Goal: Transaction & Acquisition: Purchase product/service

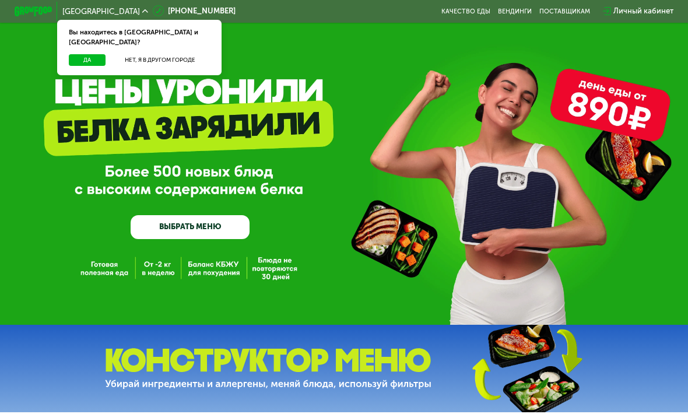
click at [88, 54] on button "Да" at bounding box center [87, 60] width 37 height 12
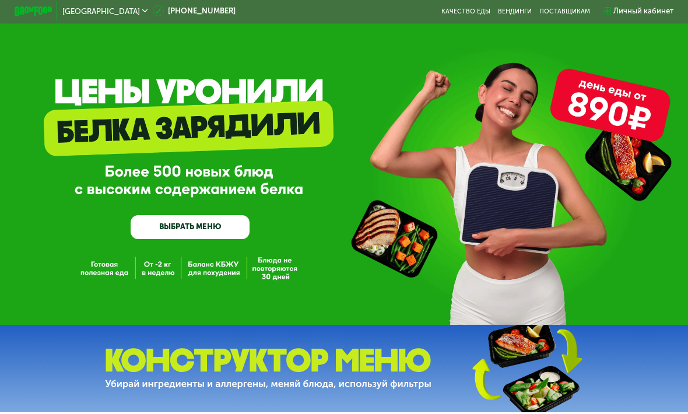
scroll to position [11, 0]
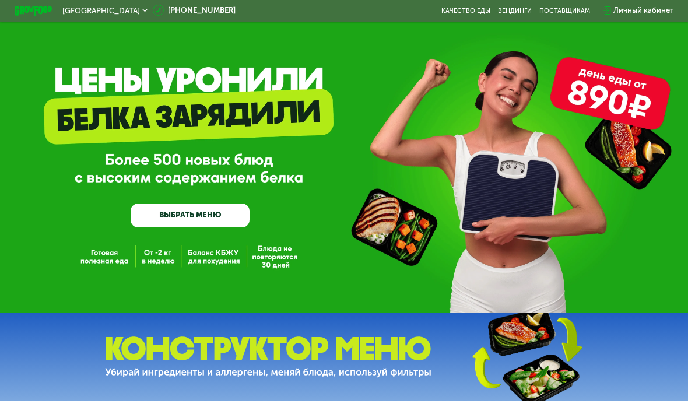
click at [280, 249] on div "GrowFood — доставка правильного питания ВЫБРАТЬ МЕНЮ" at bounding box center [344, 151] width 688 height 325
click at [281, 255] on div "GrowFood — доставка правильного питания ВЫБРАТЬ МЕНЮ" at bounding box center [344, 151] width 688 height 325
click at [213, 207] on link "ВЫБРАТЬ МЕНЮ" at bounding box center [190, 216] width 119 height 24
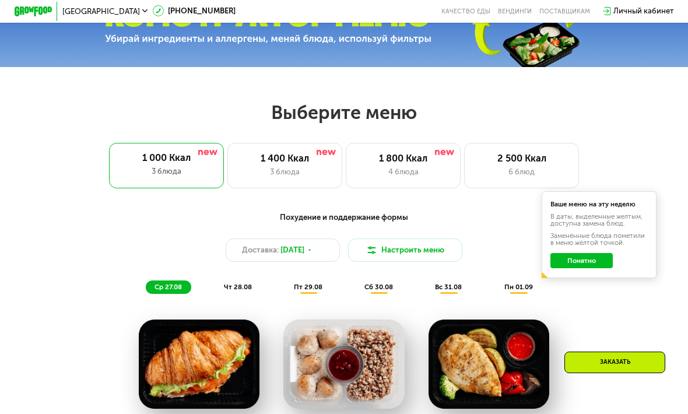
scroll to position [360, 0]
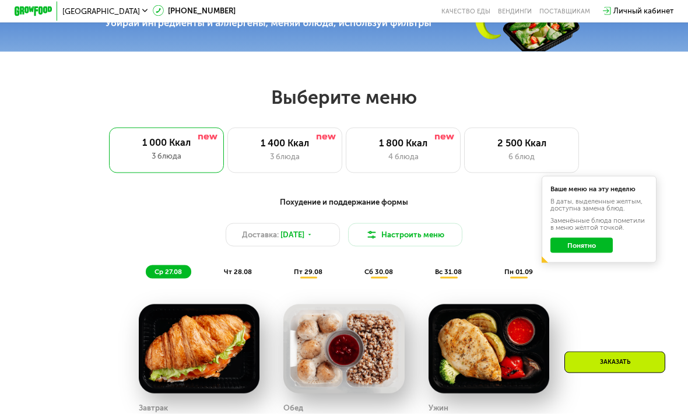
click at [409, 158] on div "4 блюда" at bounding box center [403, 157] width 94 height 12
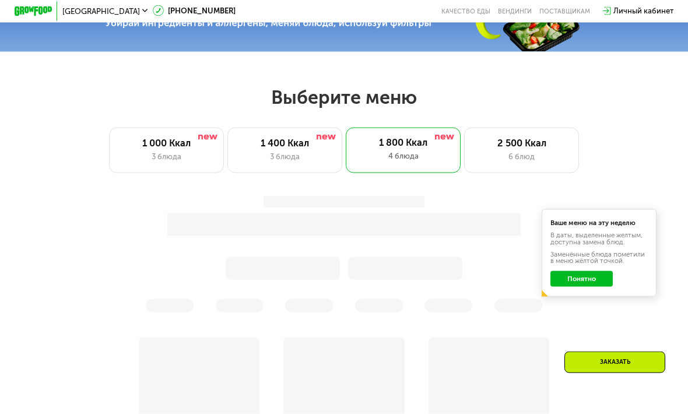
scroll to position [361, 0]
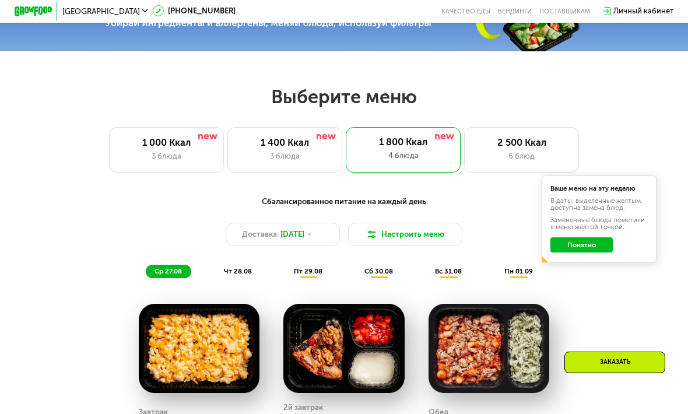
click at [590, 248] on button "Понятно" at bounding box center [582, 244] width 62 height 15
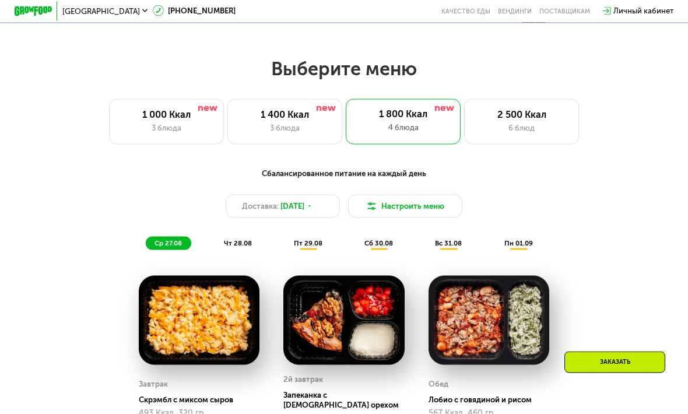
scroll to position [375, 0]
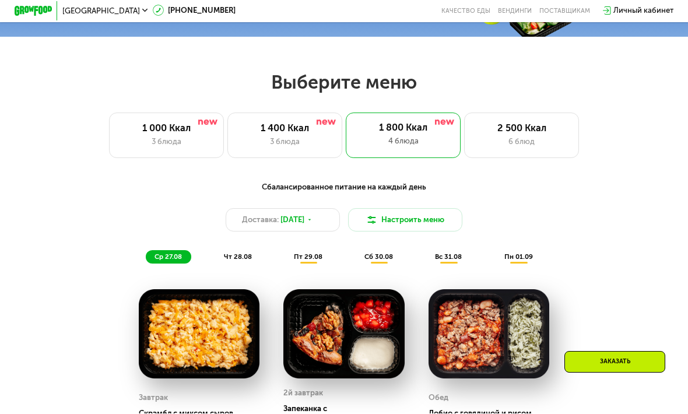
click at [530, 137] on div "6 блюд" at bounding box center [522, 142] width 94 height 12
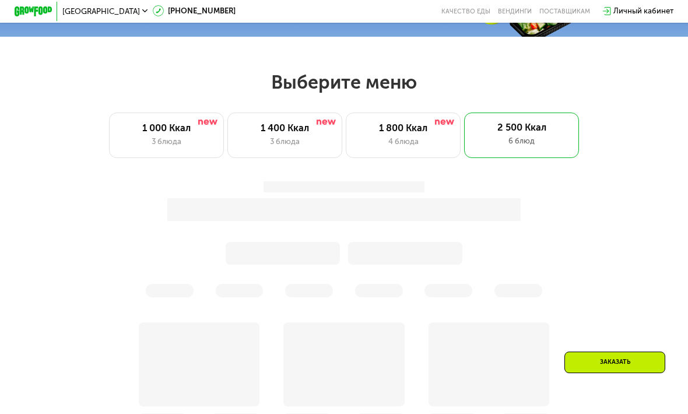
click at [524, 138] on div "6 блюд" at bounding box center [522, 141] width 96 height 12
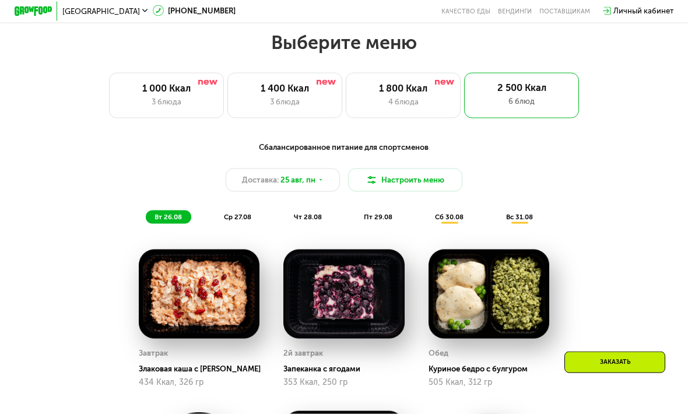
scroll to position [400, 0]
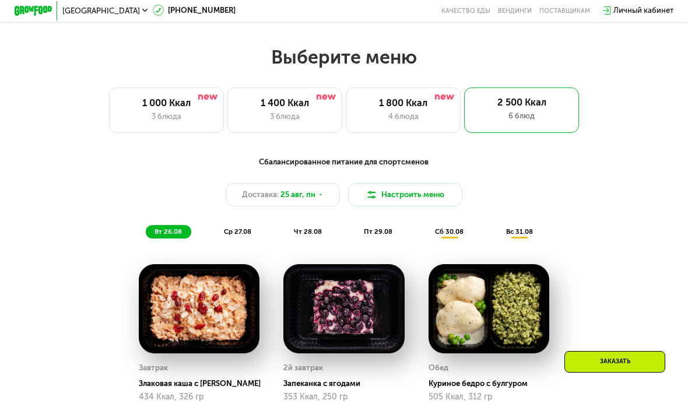
click at [174, 107] on div "1 000 Ккал" at bounding box center [166, 104] width 94 height 12
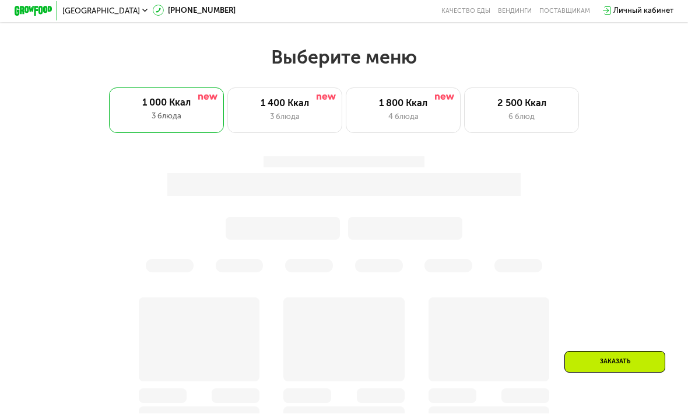
scroll to position [401, 0]
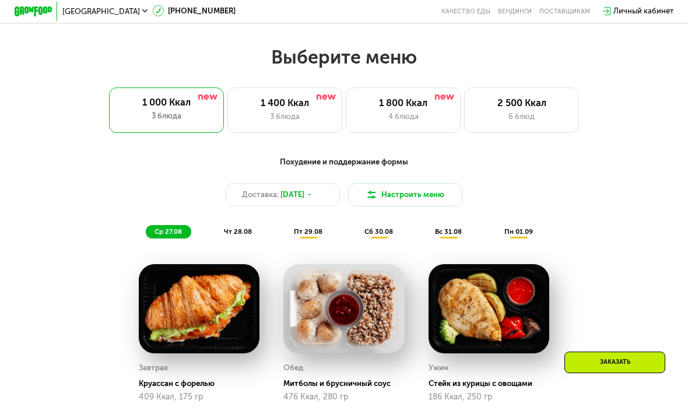
click at [181, 114] on div "3 блюда" at bounding box center [166, 116] width 96 height 12
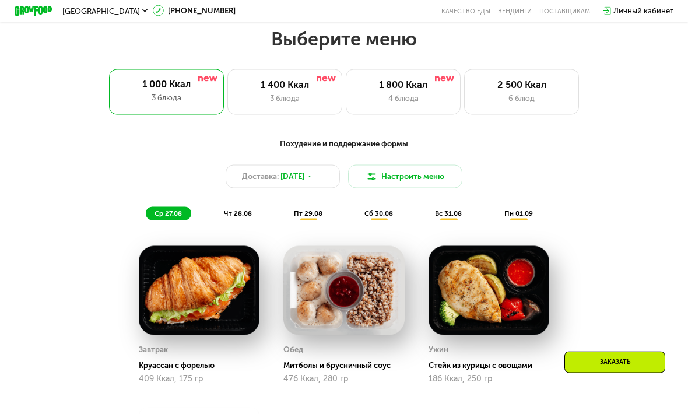
scroll to position [403, 0]
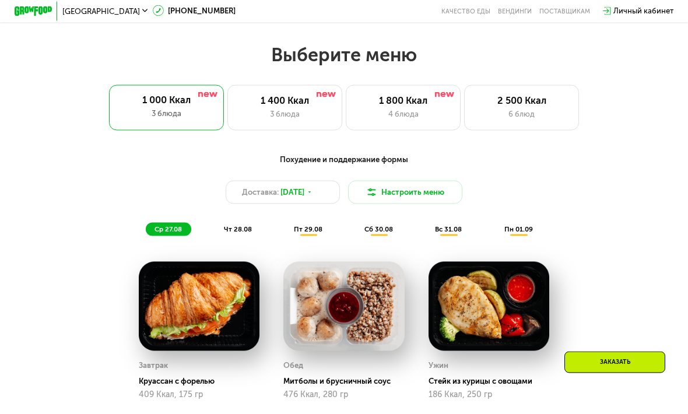
click at [290, 108] on div "3 блюда" at bounding box center [284, 114] width 94 height 12
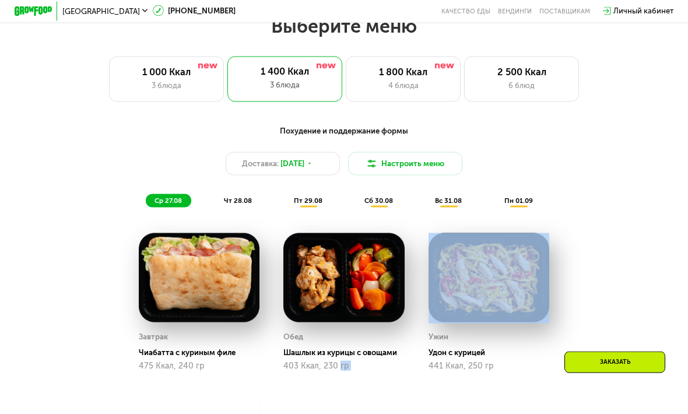
scroll to position [404, 0]
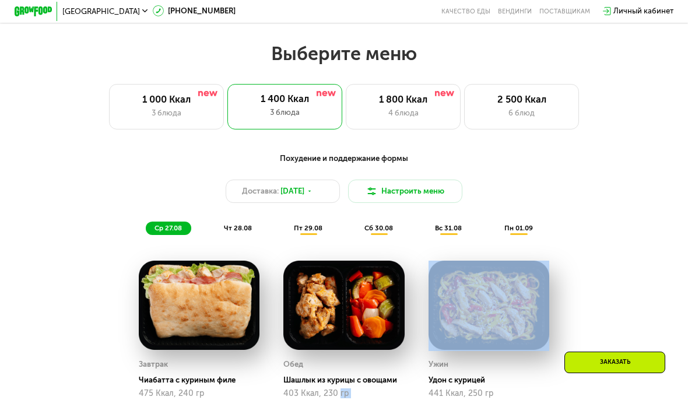
click at [413, 107] on div "4 блюда" at bounding box center [403, 113] width 94 height 12
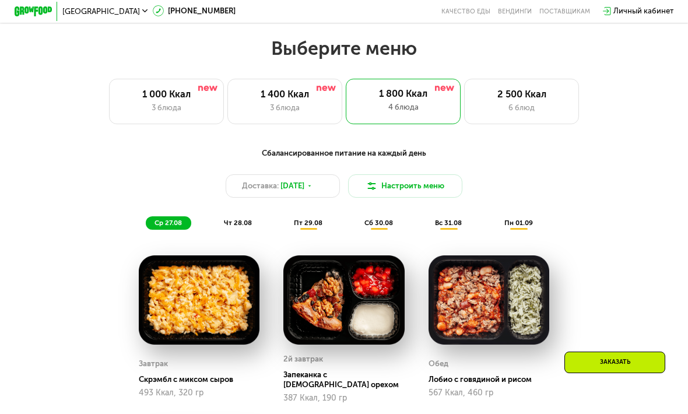
scroll to position [409, 0]
click at [303, 103] on div "3 блюда" at bounding box center [284, 109] width 94 height 12
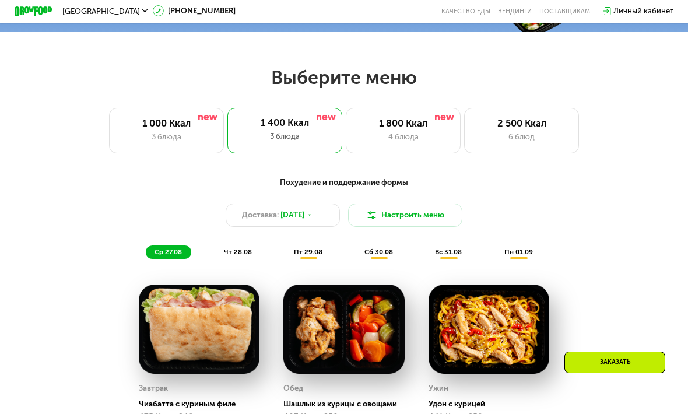
scroll to position [342, 0]
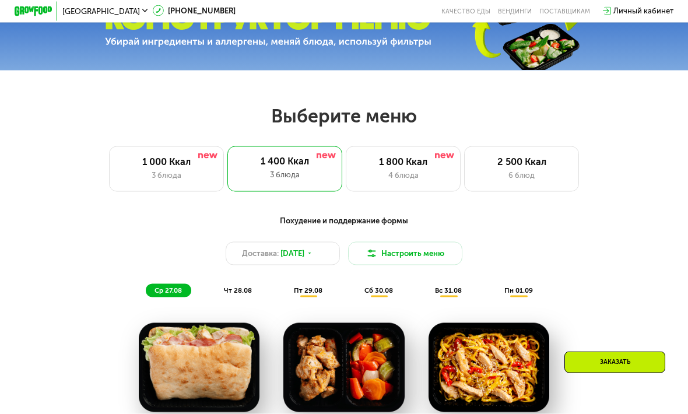
click at [415, 162] on div "1 800 Ккал" at bounding box center [403, 162] width 94 height 12
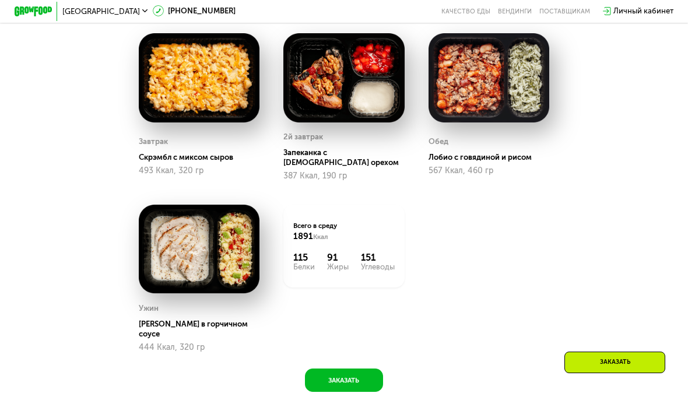
scroll to position [581, 0]
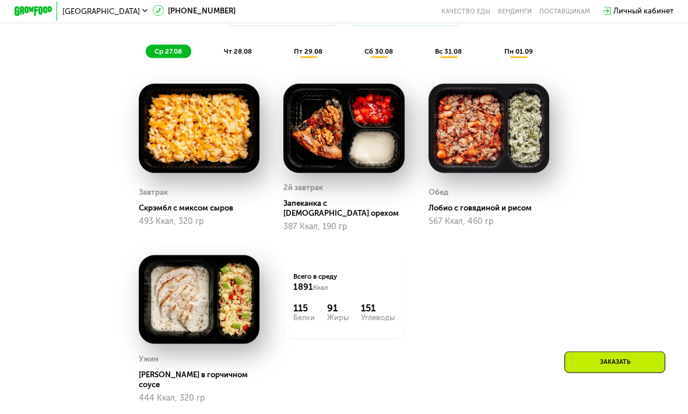
click at [384, 52] on span "сб 30.08" at bounding box center [379, 51] width 29 height 8
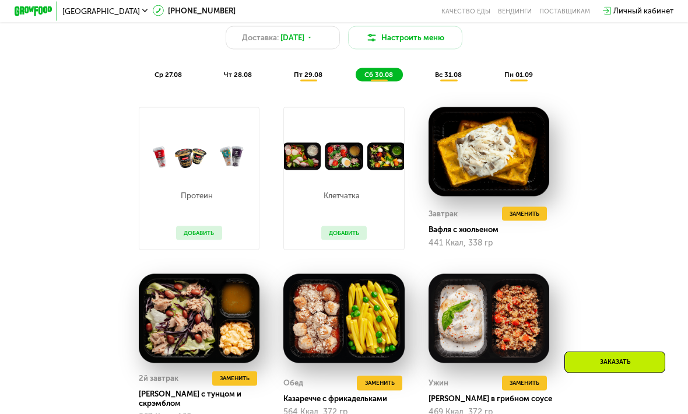
scroll to position [557, 0]
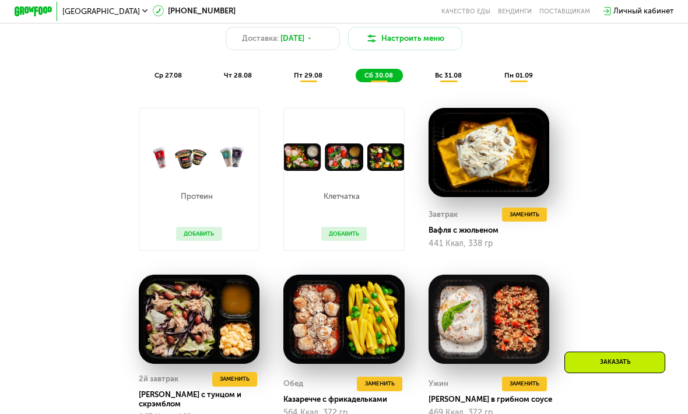
click at [445, 78] on span "вс 31.08" at bounding box center [448, 75] width 27 height 8
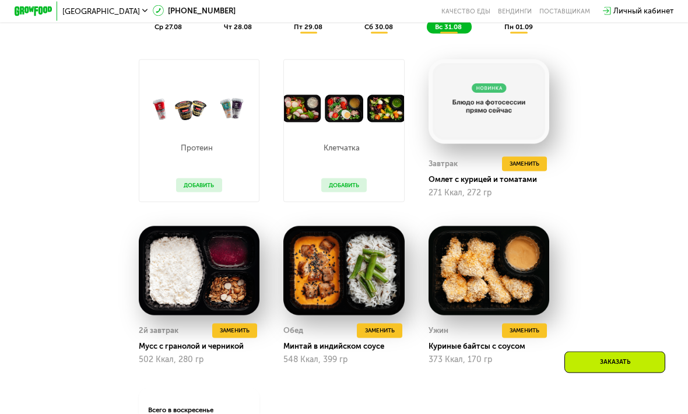
scroll to position [584, 0]
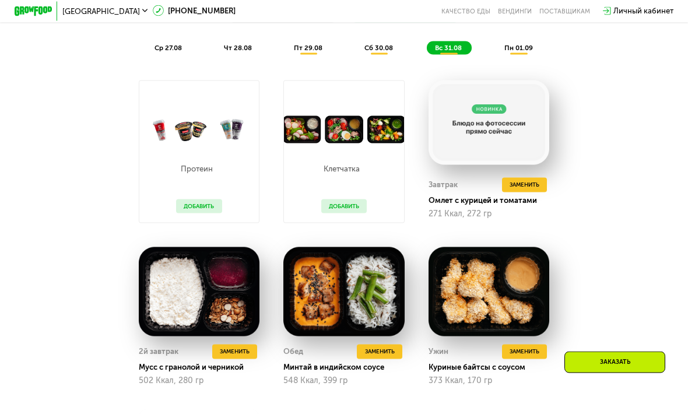
click at [310, 129] on img at bounding box center [344, 130] width 120 height 28
click at [348, 203] on button "Добавить" at bounding box center [343, 206] width 45 height 15
click at [348, 201] on button "Добавить" at bounding box center [343, 206] width 45 height 15
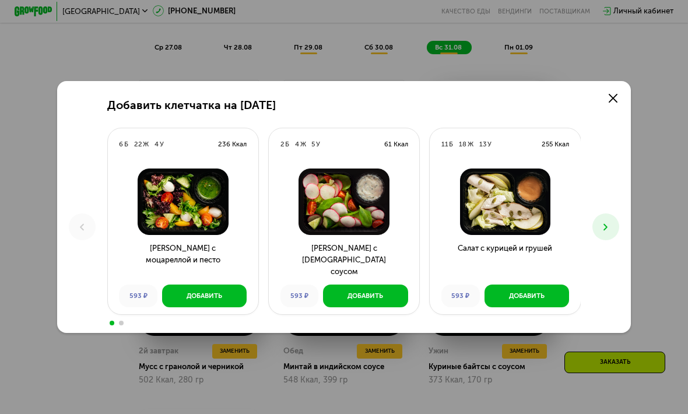
click at [613, 95] on icon at bounding box center [613, 98] width 9 height 9
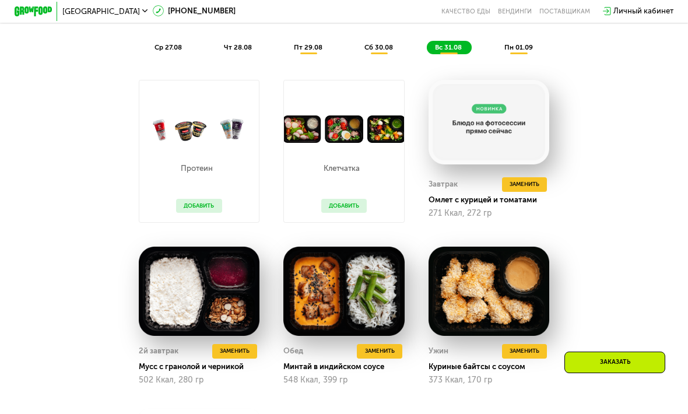
click at [527, 48] on span "пн 01.09" at bounding box center [519, 47] width 29 height 8
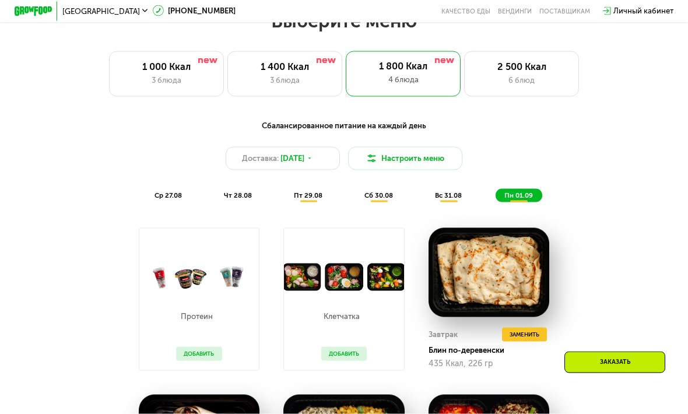
scroll to position [429, 0]
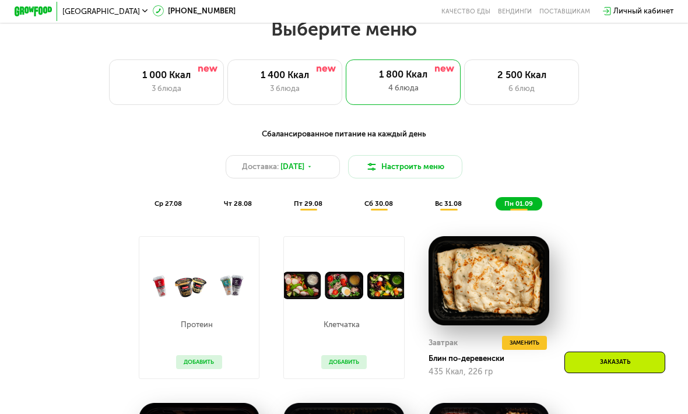
click at [302, 86] on div "3 блюда" at bounding box center [284, 89] width 94 height 12
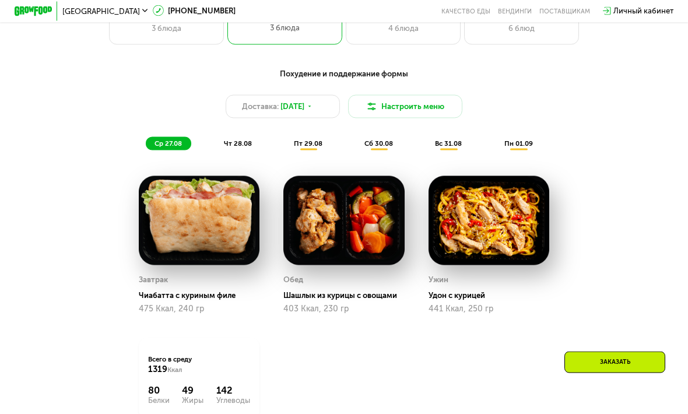
scroll to position [489, 0]
click at [382, 145] on span "сб 30.08" at bounding box center [379, 143] width 29 height 8
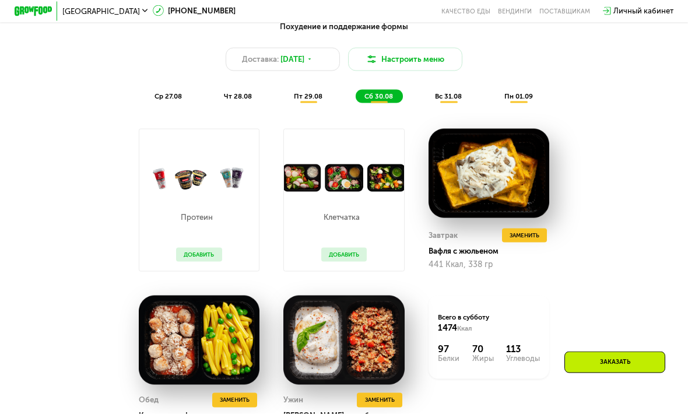
scroll to position [537, 0]
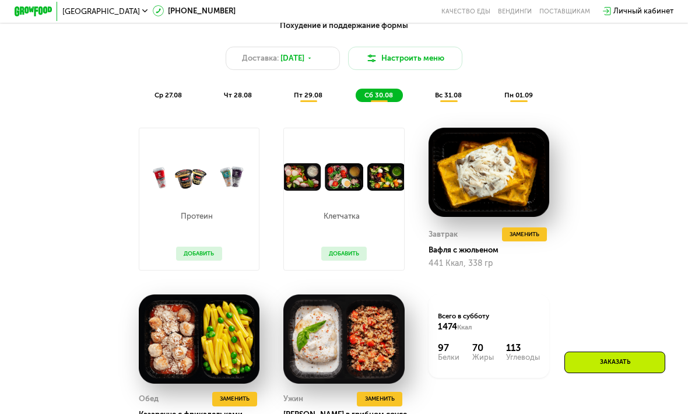
click at [451, 96] on span "вс 31.08" at bounding box center [448, 95] width 27 height 8
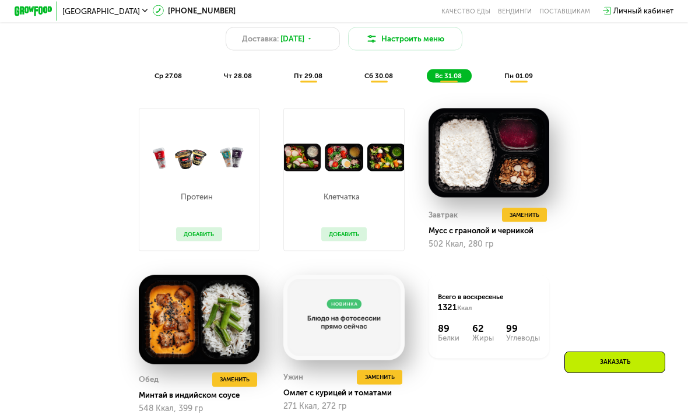
scroll to position [557, 0]
click at [523, 69] on div "пн 01.09" at bounding box center [519, 75] width 47 height 13
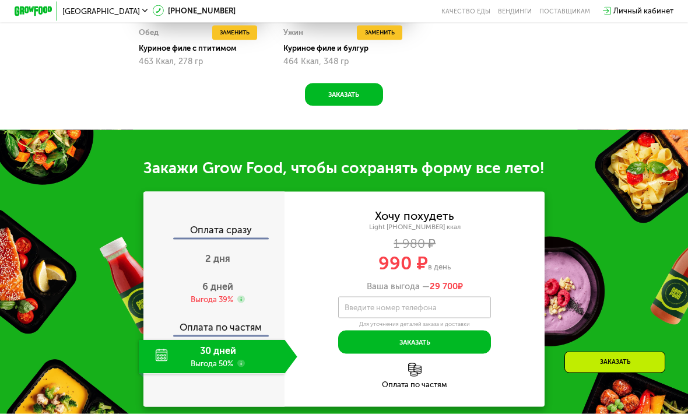
scroll to position [904, 0]
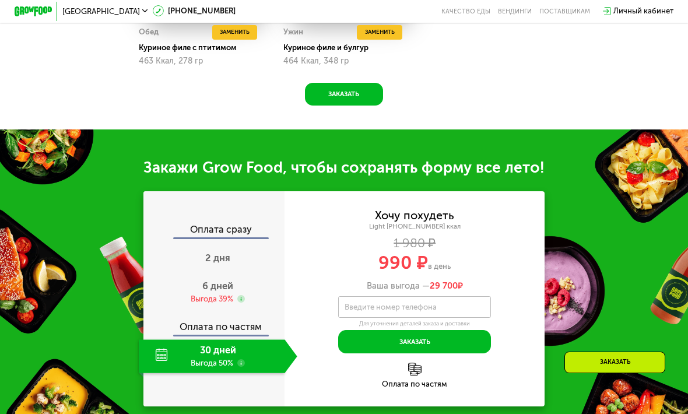
click at [237, 342] on div "30 дней Выгода 50%" at bounding box center [212, 355] width 146 height 33
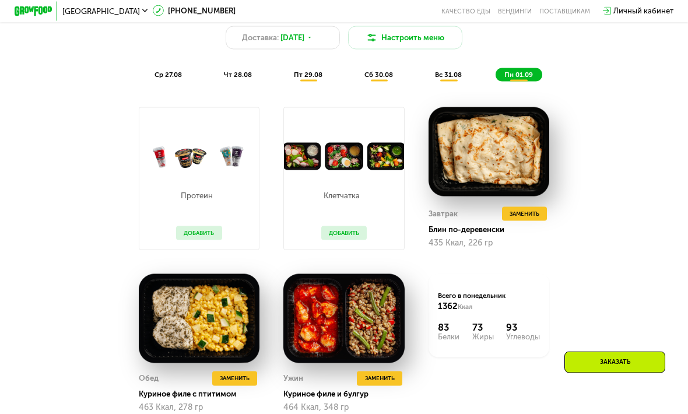
scroll to position [549, 0]
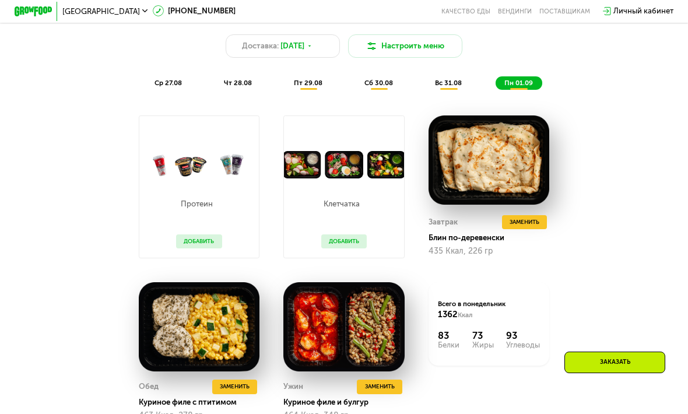
click at [166, 81] on span "ср 27.08" at bounding box center [168, 83] width 27 height 8
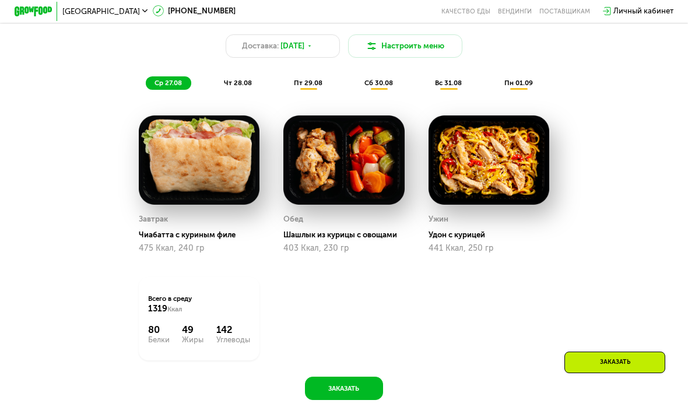
click at [285, 89] on div "чт 28.08" at bounding box center [308, 82] width 47 height 13
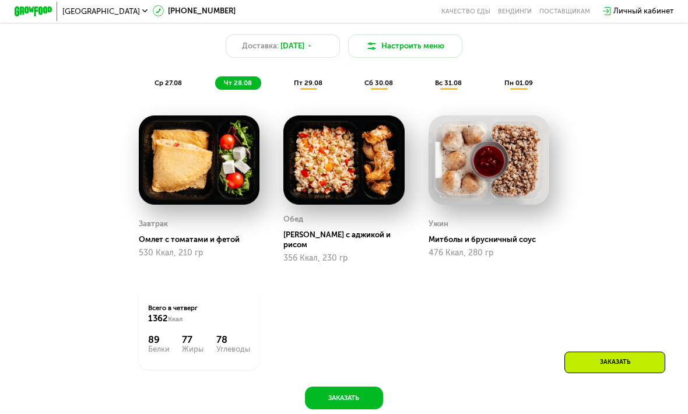
click at [313, 80] on span "пт 29.08" at bounding box center [308, 83] width 29 height 8
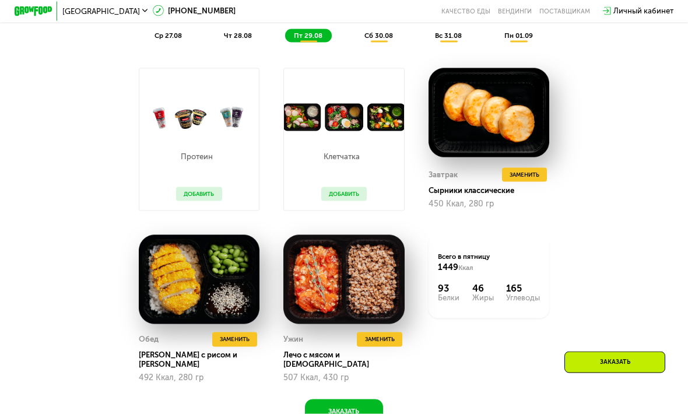
scroll to position [597, 0]
click at [528, 173] on span "Заменить" at bounding box center [525, 174] width 30 height 9
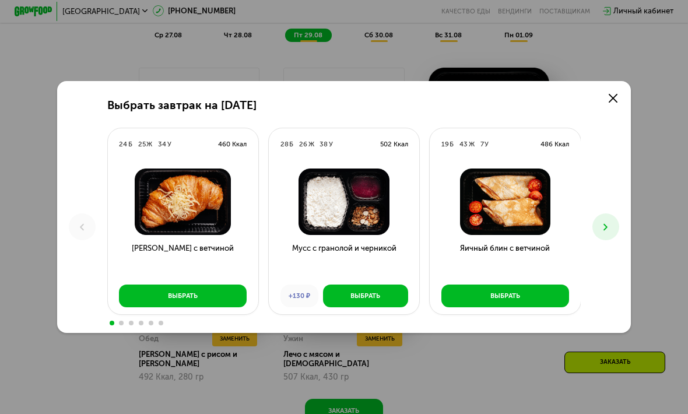
click at [614, 103] on use at bounding box center [613, 98] width 9 height 9
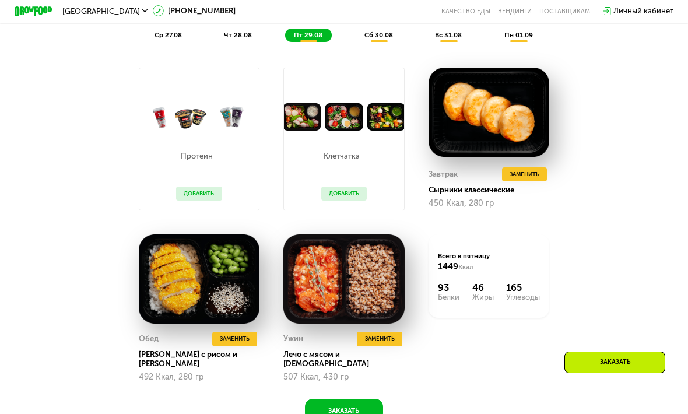
click at [529, 174] on span "Заменить" at bounding box center [525, 174] width 30 height 9
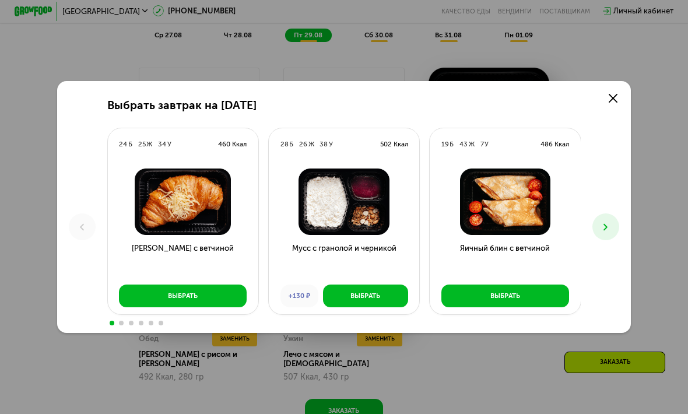
click at [611, 103] on use at bounding box center [613, 98] width 9 height 9
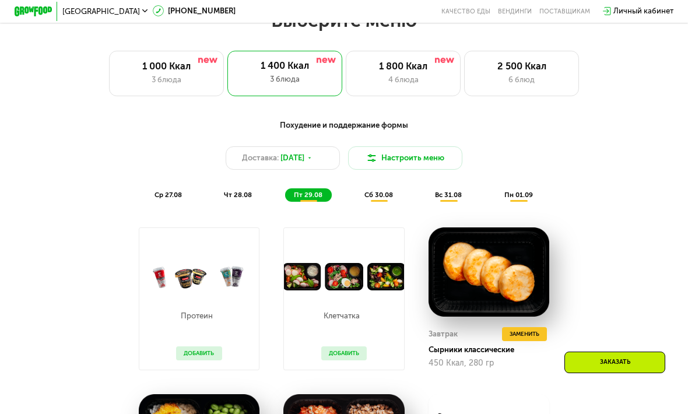
scroll to position [418, 0]
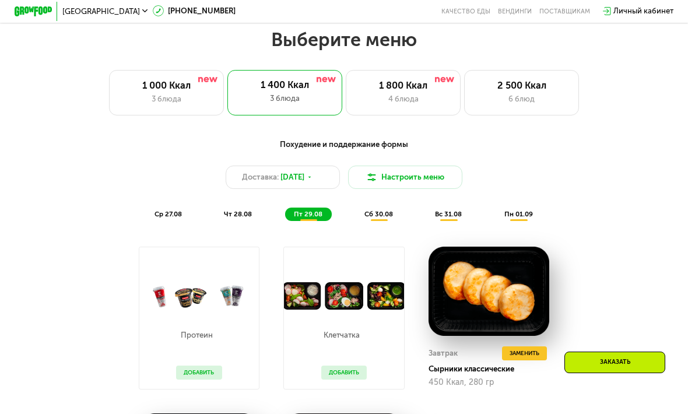
click at [194, 85] on div "1 000 Ккал" at bounding box center [166, 86] width 94 height 12
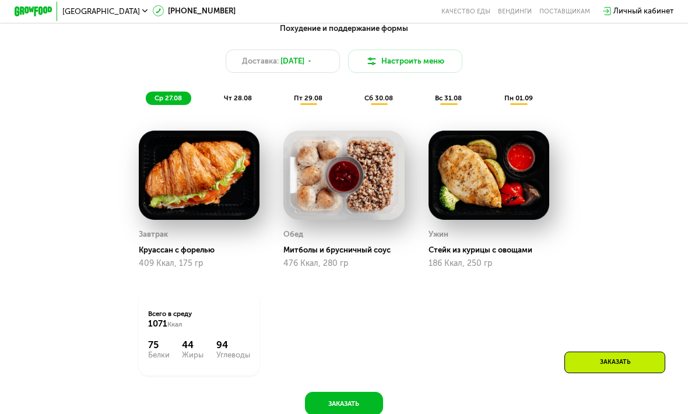
scroll to position [486, 0]
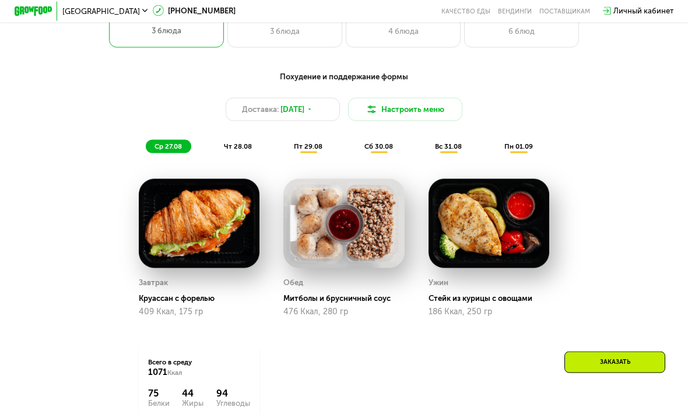
click at [285, 151] on div "чт 28.08" at bounding box center [308, 146] width 47 height 13
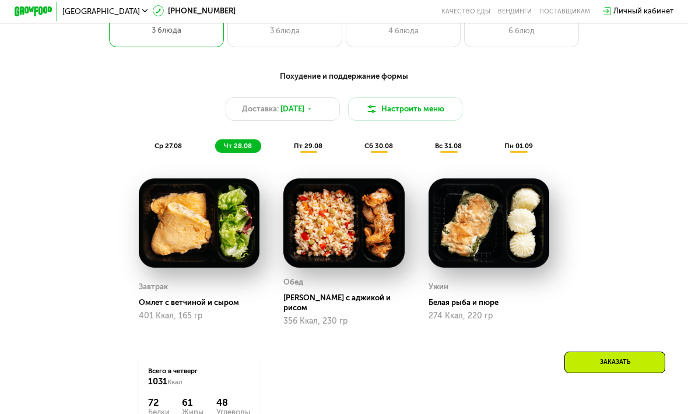
click at [314, 145] on span "пт 29.08" at bounding box center [308, 146] width 29 height 8
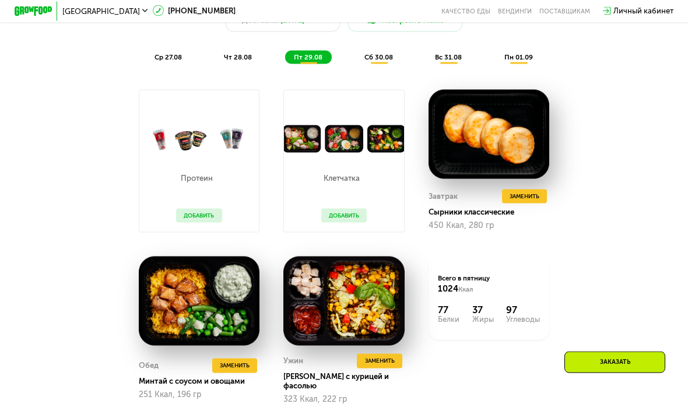
scroll to position [579, 0]
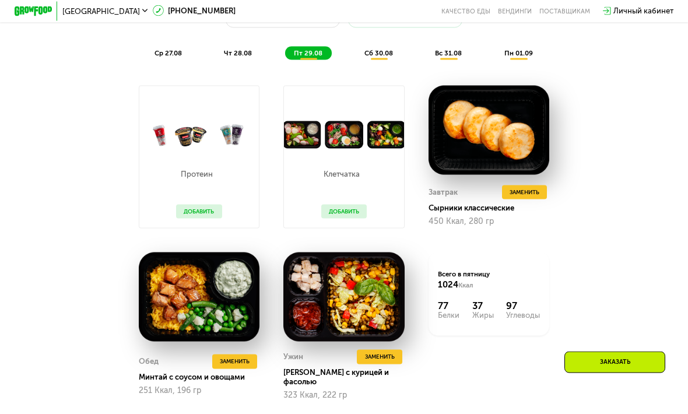
click at [427, 58] on div "сб 30.08" at bounding box center [449, 53] width 45 height 13
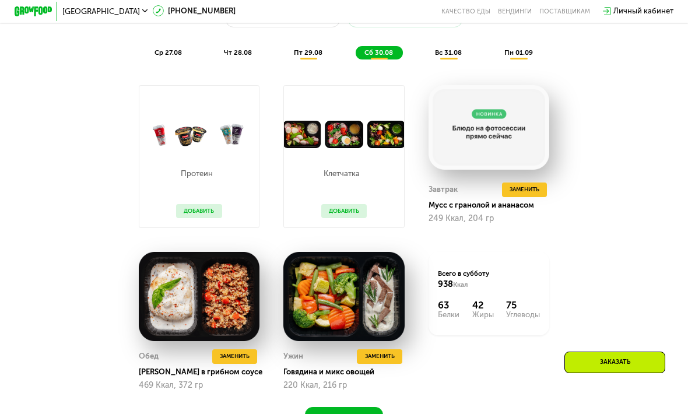
click at [496, 59] on div "вс 31.08" at bounding box center [519, 52] width 47 height 13
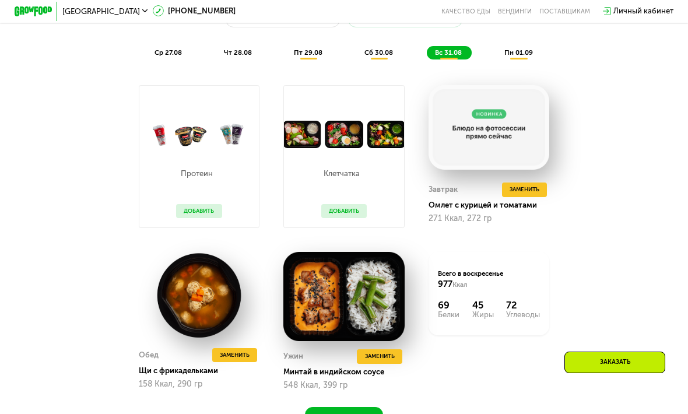
click at [518, 53] on span "пн 01.09" at bounding box center [519, 52] width 29 height 8
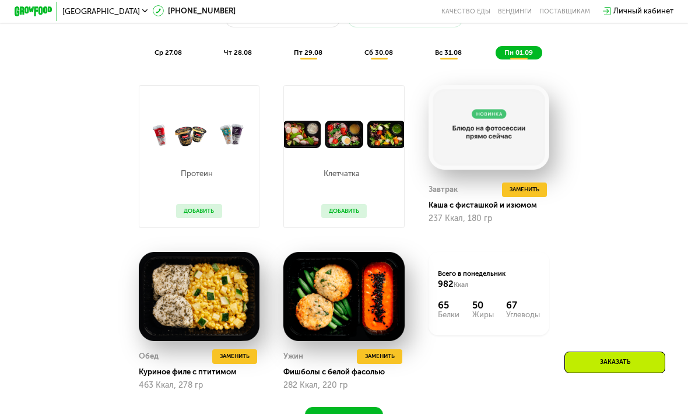
click at [527, 188] on span "Заменить" at bounding box center [525, 189] width 30 height 9
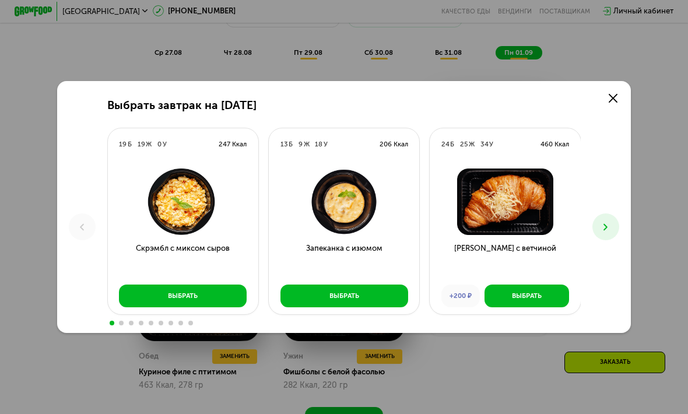
click at [614, 103] on icon at bounding box center [613, 98] width 9 height 9
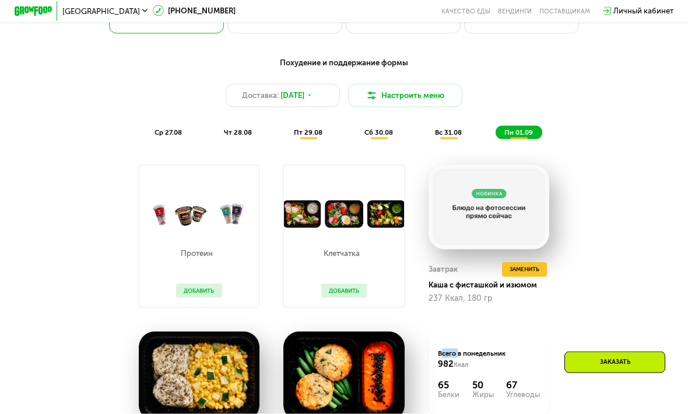
scroll to position [488, 0]
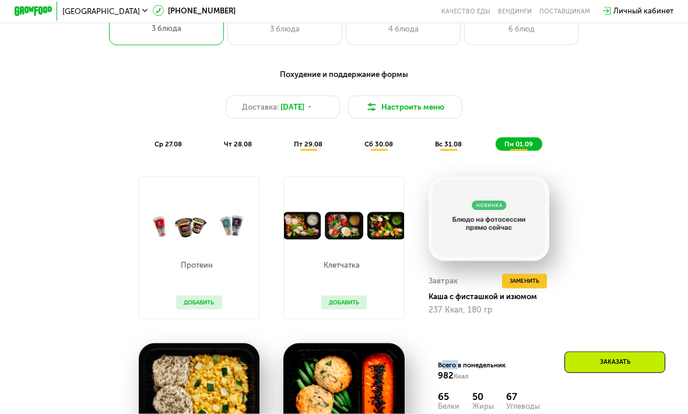
click at [661, 160] on div "Похудение и поддержание формы Доставка: [DATE] Настроить меню ср 27.08 чт 28.08…" at bounding box center [344, 300] width 688 height 490
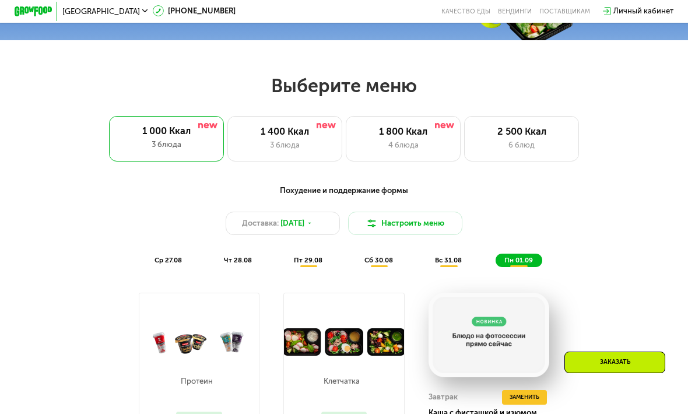
scroll to position [339, 0]
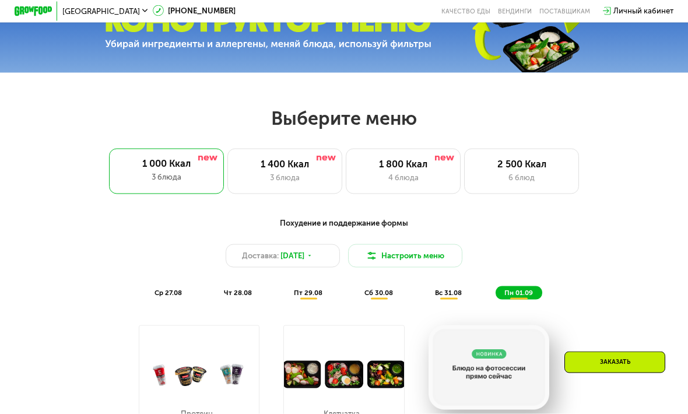
click at [310, 168] on div "1 400 Ккал" at bounding box center [284, 165] width 94 height 12
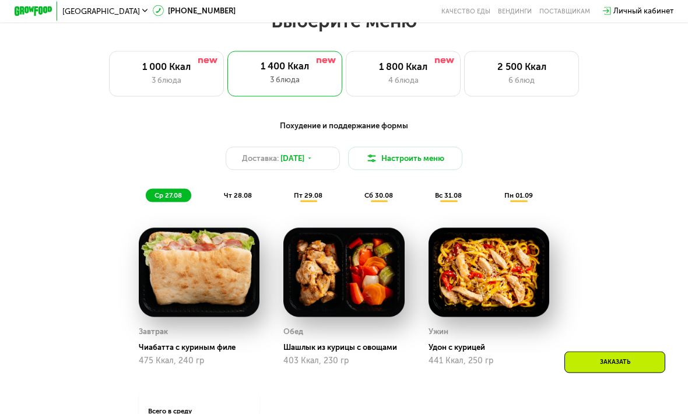
scroll to position [452, 0]
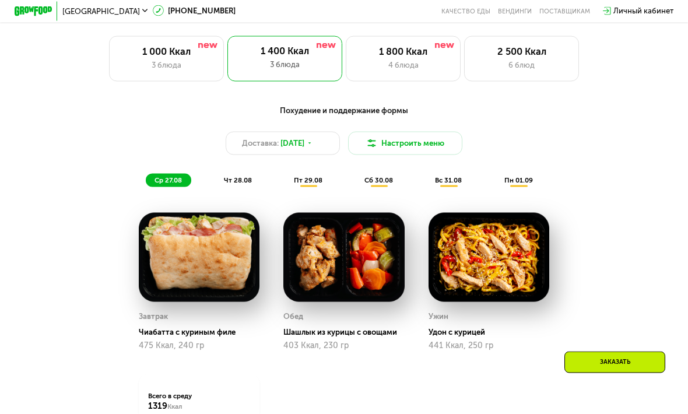
click at [246, 183] on span "чт 28.08" at bounding box center [238, 180] width 28 height 8
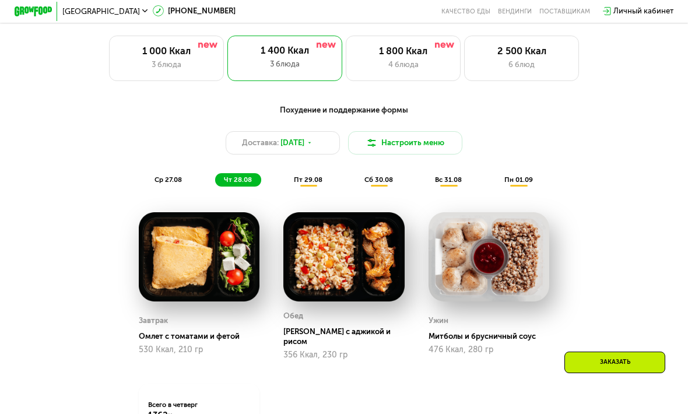
click at [314, 181] on span "пт 29.08" at bounding box center [308, 180] width 29 height 8
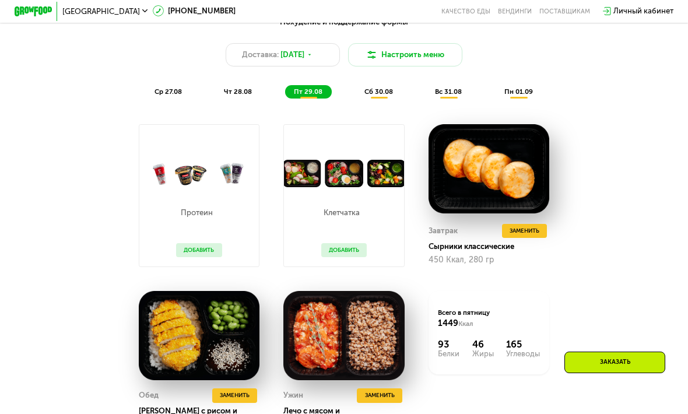
scroll to position [583, 0]
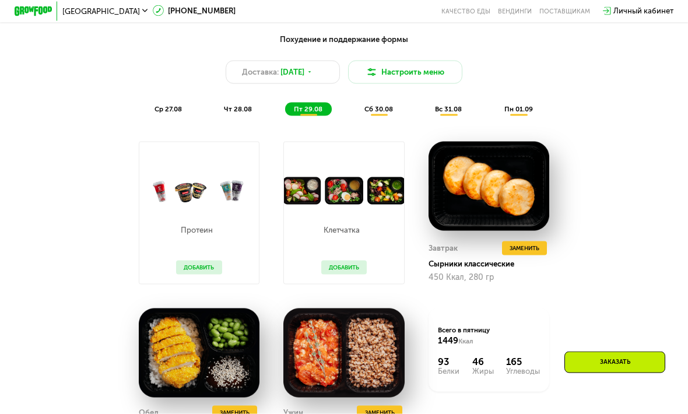
click at [427, 113] on div "сб 30.08" at bounding box center [449, 109] width 45 height 13
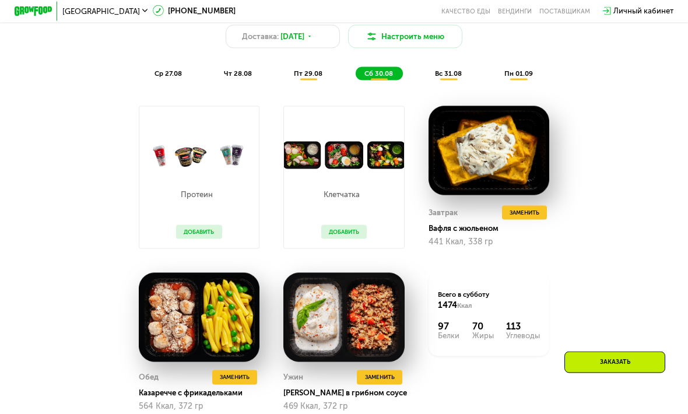
scroll to position [559, 0]
click at [496, 68] on div "вс 31.08" at bounding box center [519, 72] width 47 height 13
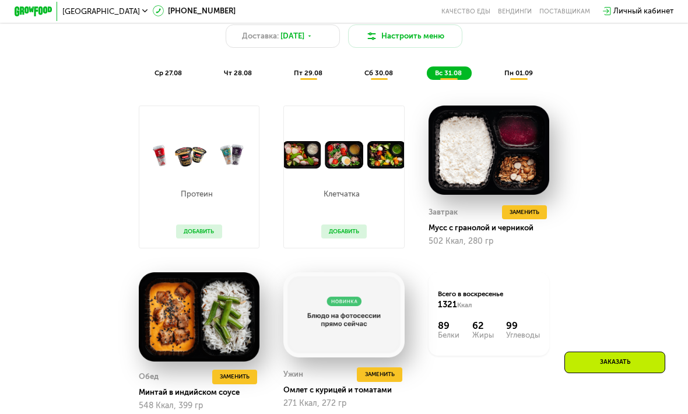
click at [237, 376] on span "Заменить" at bounding box center [235, 376] width 30 height 9
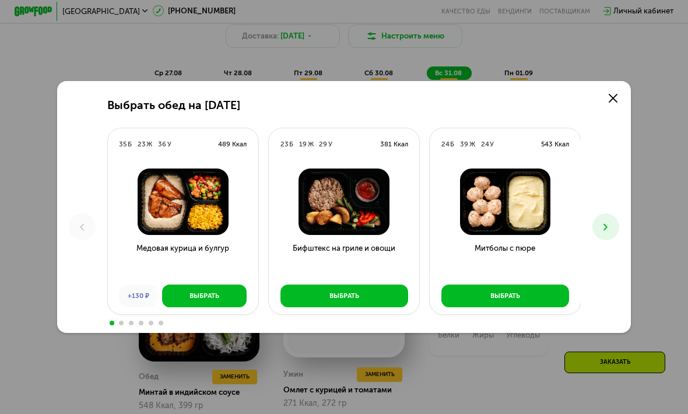
click at [611, 103] on icon at bounding box center [613, 98] width 9 height 9
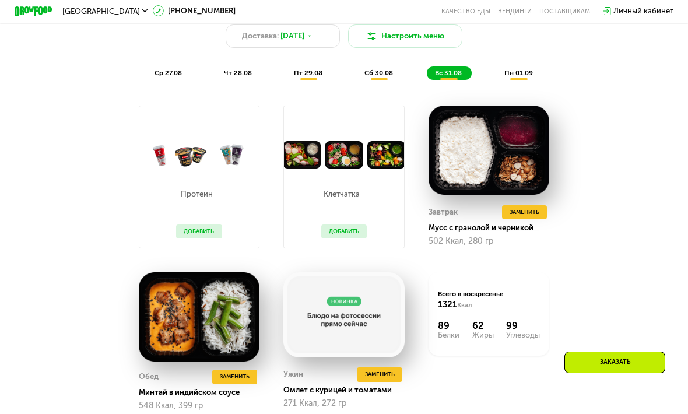
click at [522, 78] on div "пн 01.09" at bounding box center [519, 72] width 47 height 13
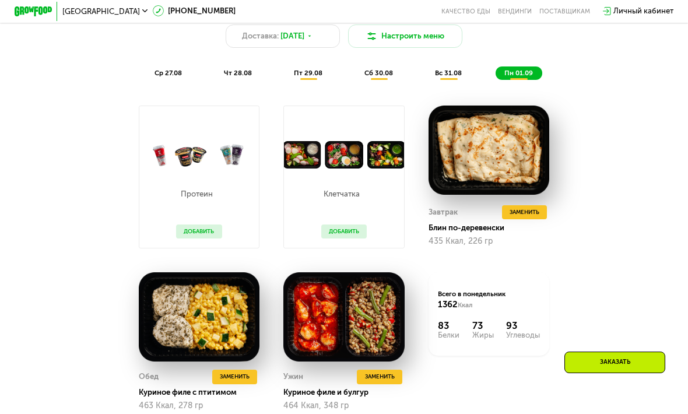
click at [380, 373] on span "Заменить" at bounding box center [380, 376] width 30 height 9
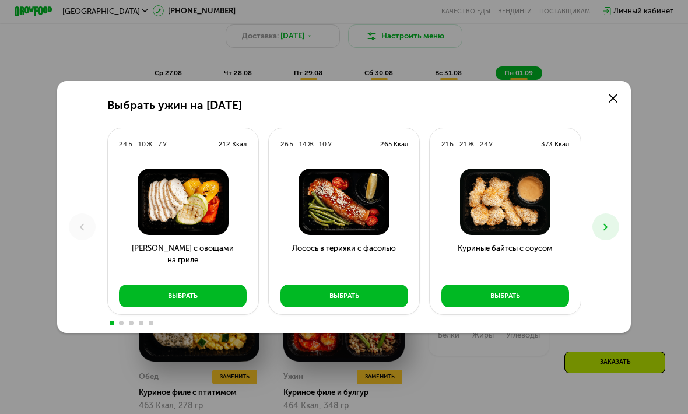
click at [366, 307] on button "Выбрать" at bounding box center [345, 296] width 128 height 23
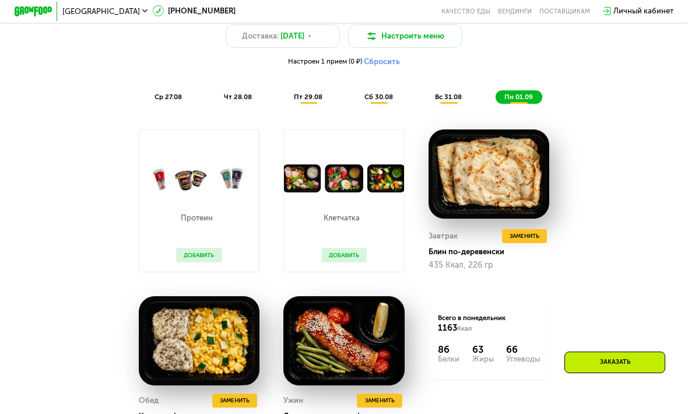
click at [239, 403] on span "Заменить" at bounding box center [235, 400] width 30 height 9
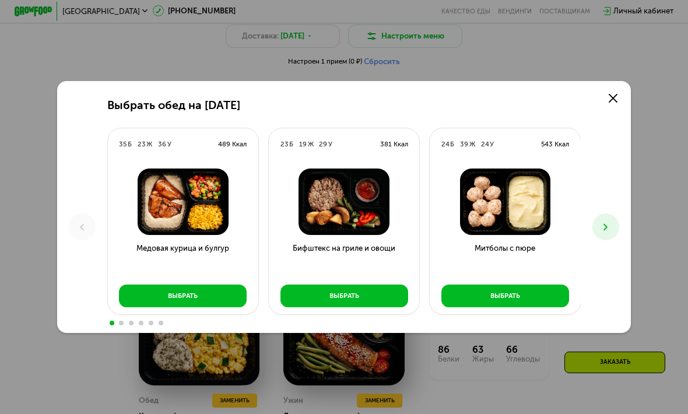
click at [607, 108] on link at bounding box center [613, 98] width 19 height 19
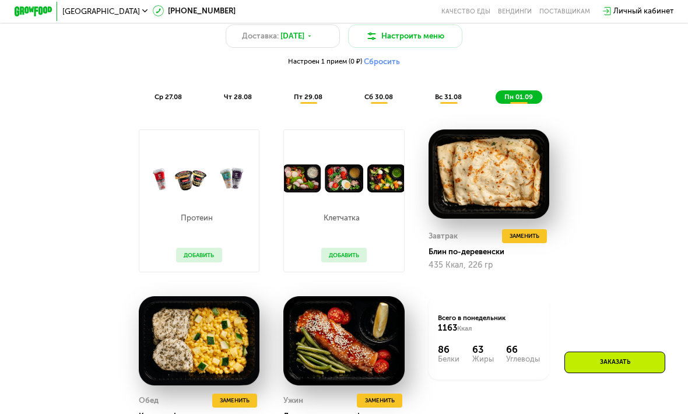
click at [529, 234] on span "Заменить" at bounding box center [525, 236] width 30 height 9
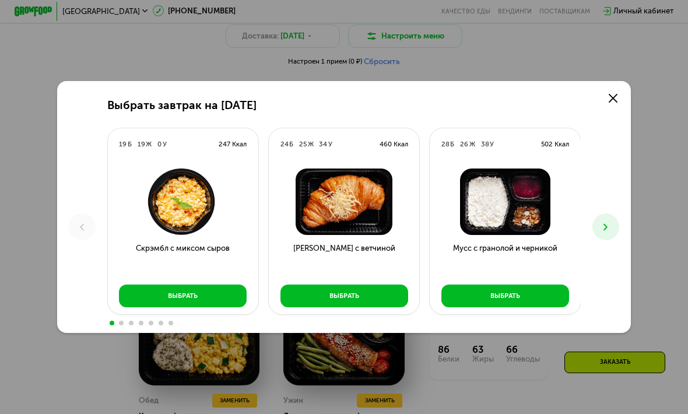
click at [610, 103] on icon at bounding box center [613, 98] width 9 height 9
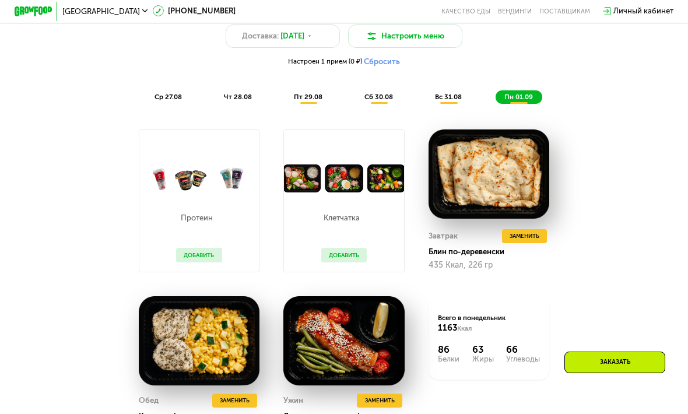
click at [496, 101] on div "вс 31.08" at bounding box center [519, 96] width 47 height 13
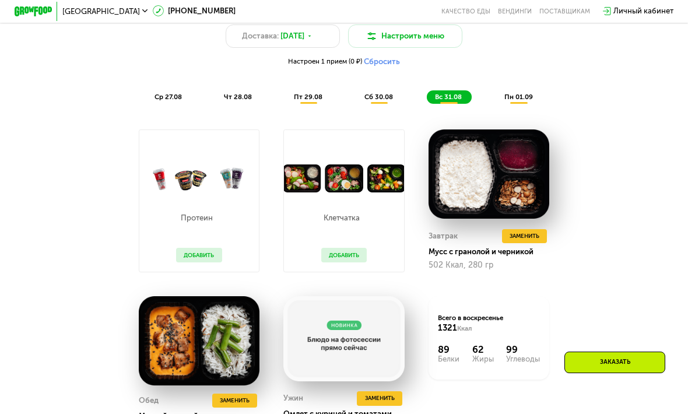
click at [531, 235] on span "Заменить" at bounding box center [525, 236] width 30 height 9
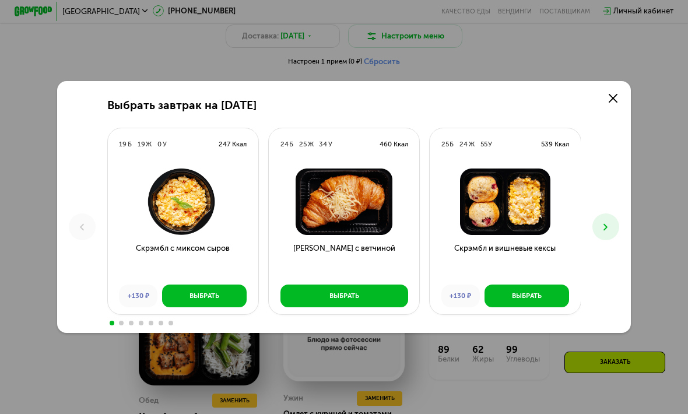
click at [354, 300] on div "Выбрать" at bounding box center [345, 295] width 30 height 9
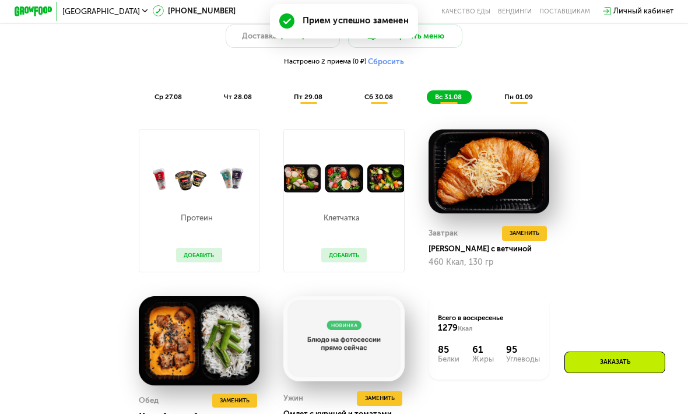
click at [379, 395] on span "Заменить" at bounding box center [380, 398] width 30 height 9
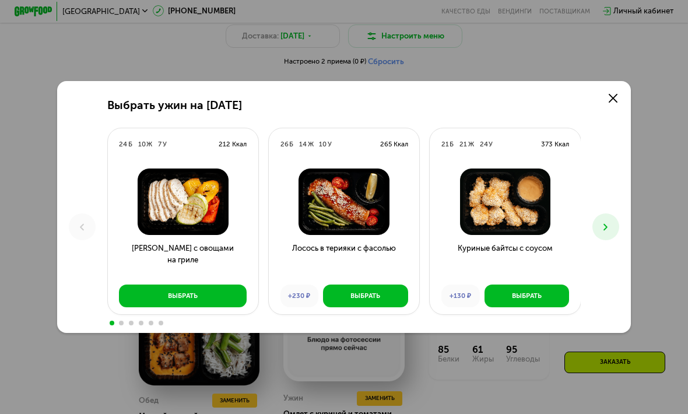
click at [366, 300] on div "Выбрать" at bounding box center [366, 295] width 30 height 9
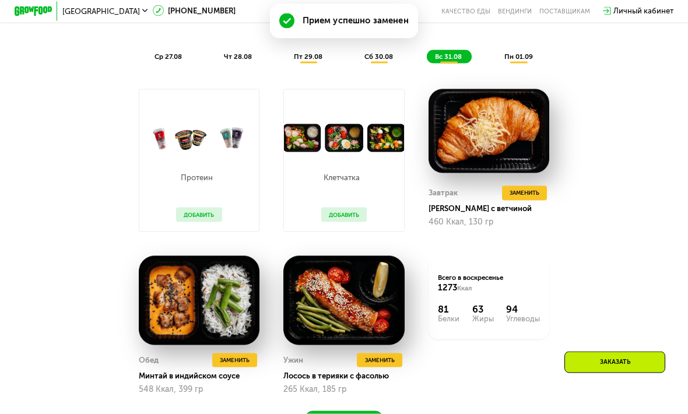
scroll to position [600, 0]
click at [238, 362] on span "Заменить" at bounding box center [235, 359] width 30 height 9
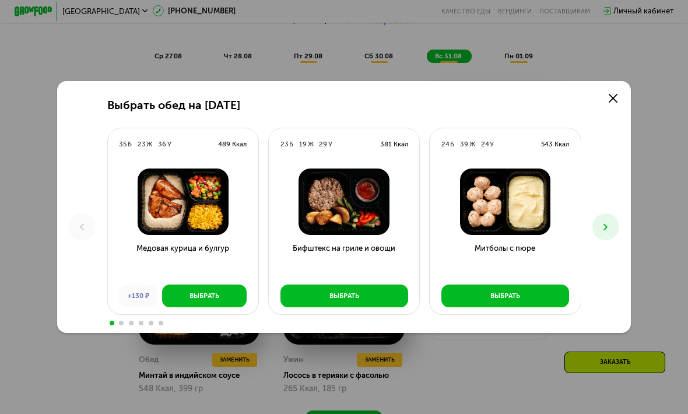
click at [530, 307] on button "Выбрать" at bounding box center [506, 296] width 128 height 23
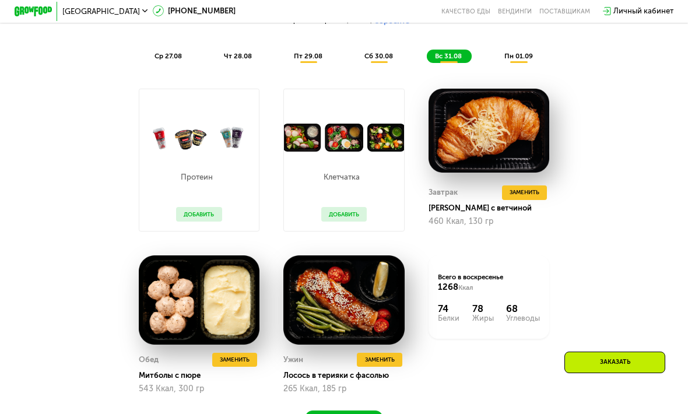
click at [519, 62] on div "пн 01.09" at bounding box center [519, 56] width 47 height 13
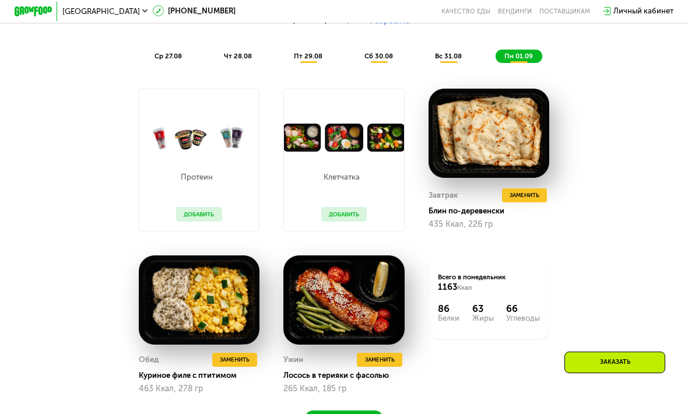
click at [499, 136] on img at bounding box center [489, 133] width 121 height 89
click at [533, 196] on span "Заменить" at bounding box center [525, 195] width 30 height 9
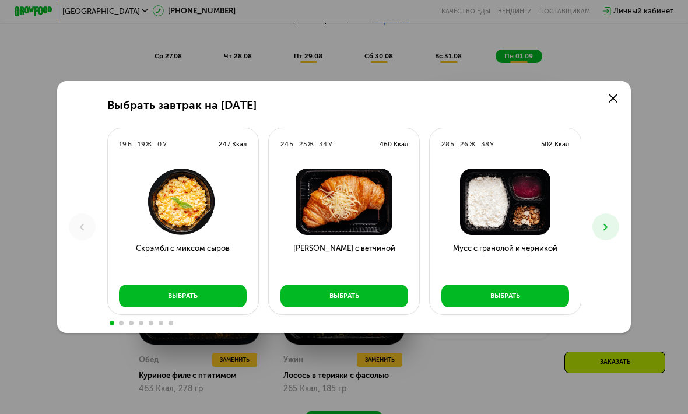
click at [603, 233] on icon at bounding box center [606, 228] width 12 height 12
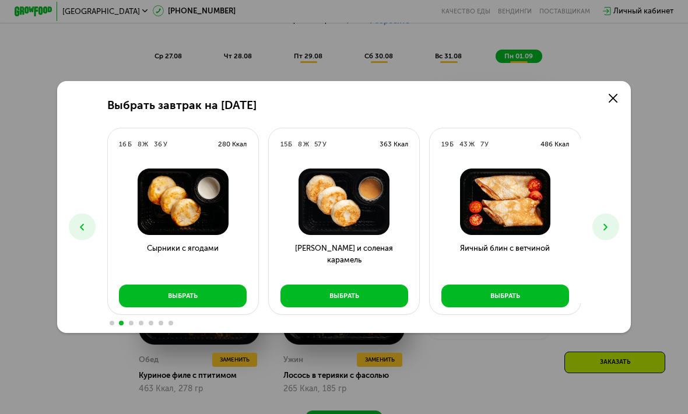
click at [603, 233] on icon at bounding box center [606, 228] width 12 height 12
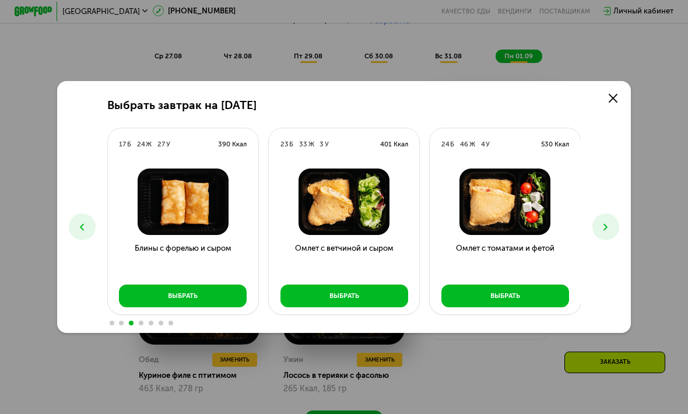
click at [604, 233] on icon at bounding box center [606, 228] width 12 height 12
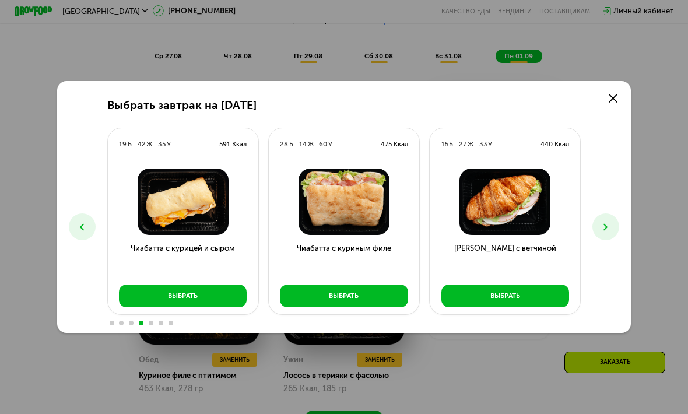
click at [601, 233] on icon at bounding box center [606, 228] width 12 height 12
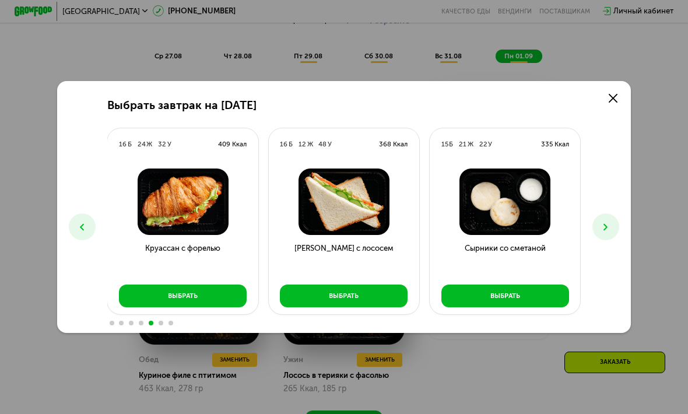
click at [601, 233] on icon at bounding box center [606, 228] width 12 height 12
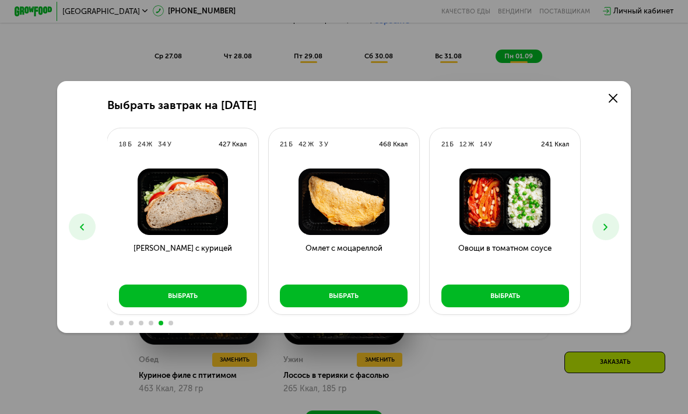
click at [604, 233] on icon at bounding box center [606, 228] width 12 height 12
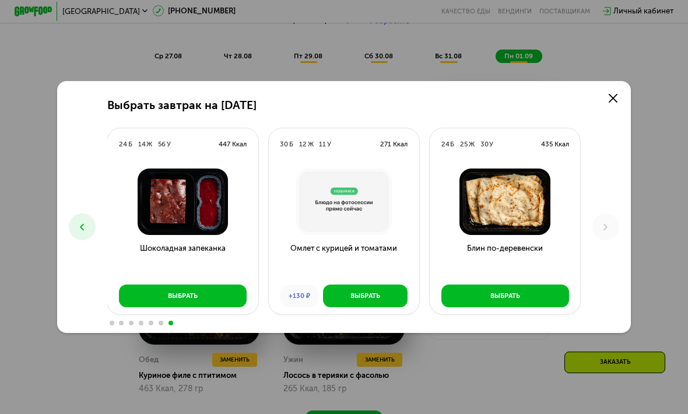
click at [612, 103] on use at bounding box center [613, 98] width 9 height 9
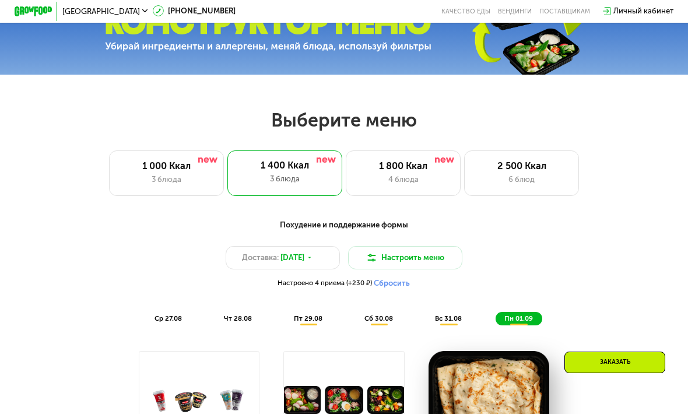
scroll to position [335, 0]
